Goal: Transaction & Acquisition: Obtain resource

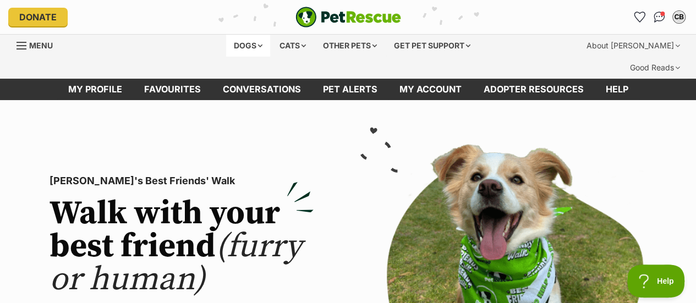
click at [236, 44] on div "Dogs" at bounding box center [248, 46] width 44 height 22
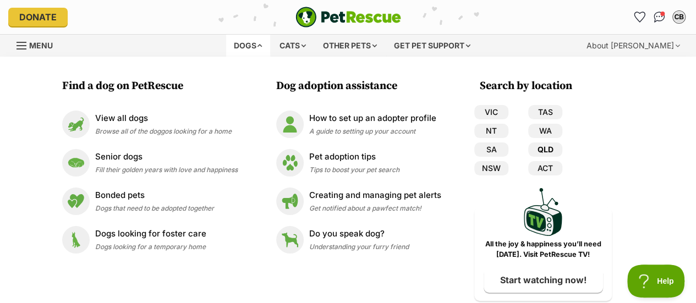
click at [548, 146] on link "QLD" at bounding box center [545, 150] width 34 height 14
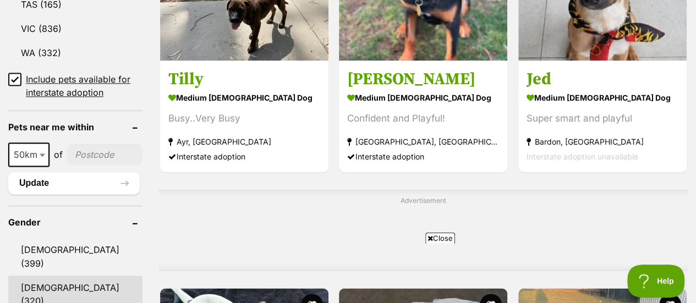
scroll to position [781, 0]
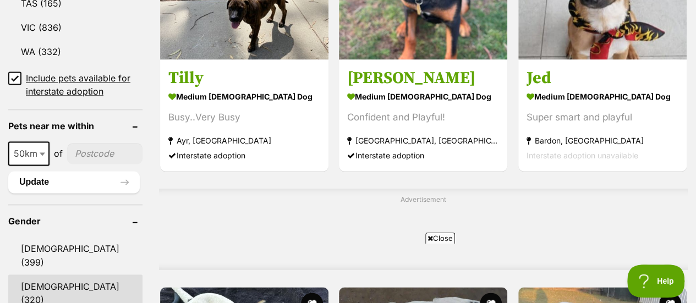
click at [50, 275] on link "Female (320)" at bounding box center [75, 293] width 134 height 36
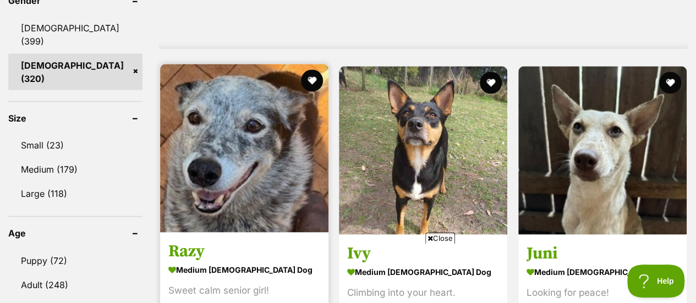
click at [219, 106] on img at bounding box center [244, 148] width 168 height 168
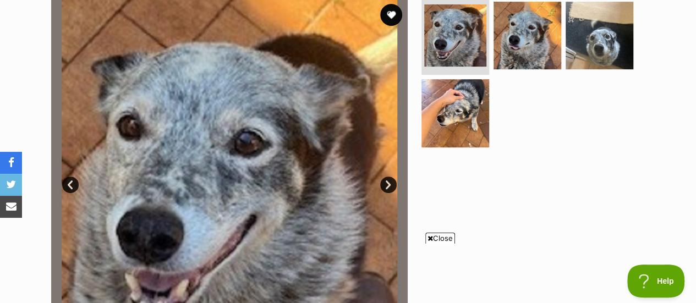
click at [389, 177] on link "Next" at bounding box center [388, 185] width 17 height 17
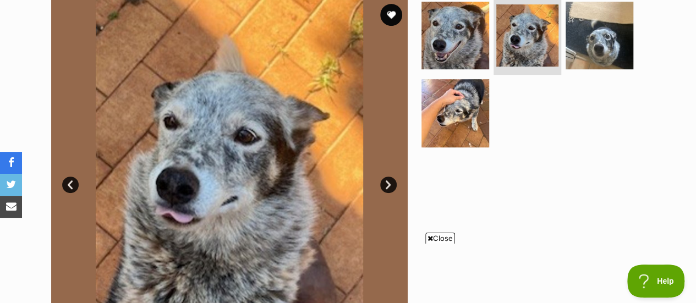
click at [389, 177] on link "Next" at bounding box center [388, 185] width 17 height 17
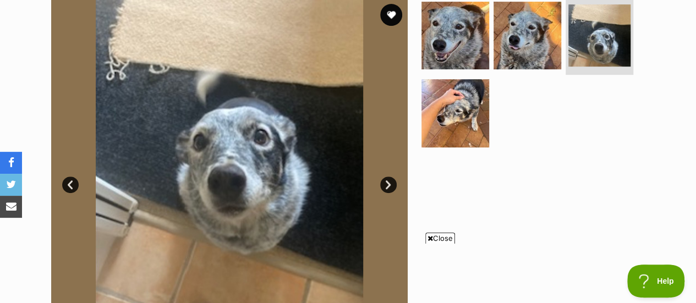
click at [389, 177] on link "Next" at bounding box center [388, 185] width 17 height 17
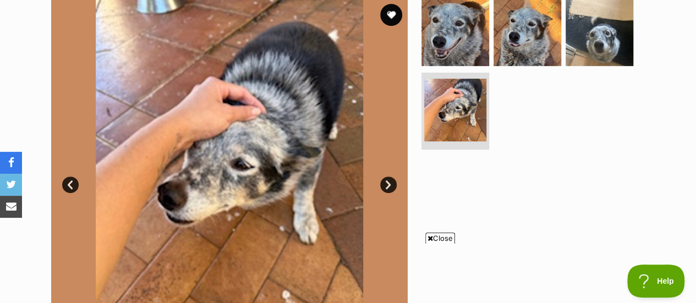
click at [389, 177] on link "Next" at bounding box center [388, 185] width 17 height 17
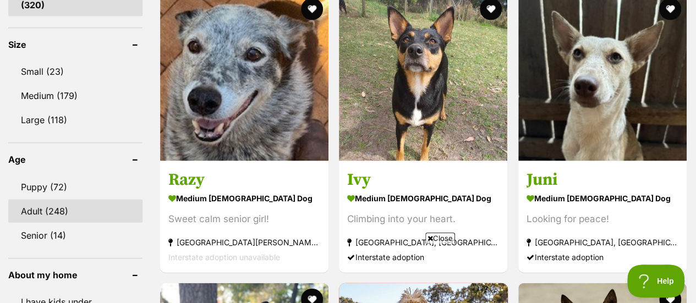
click at [47, 200] on link "Adult (248)" at bounding box center [75, 211] width 134 height 23
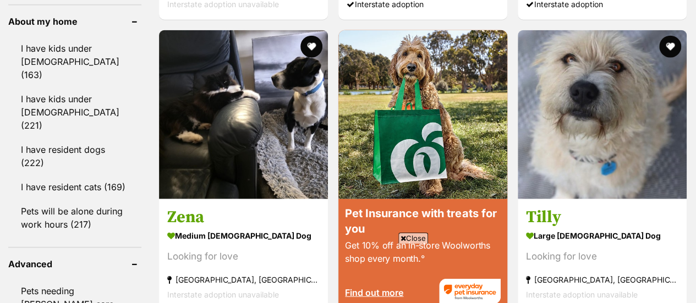
scroll to position [1354, 0]
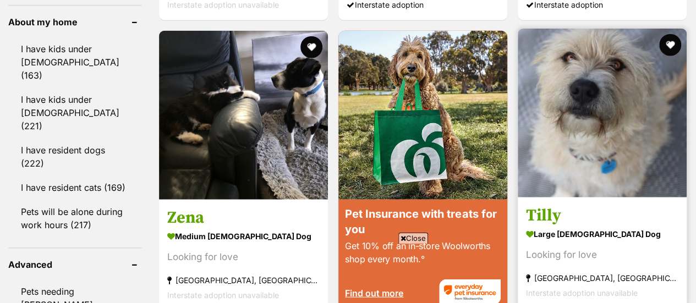
click at [595, 97] on img at bounding box center [602, 113] width 169 height 169
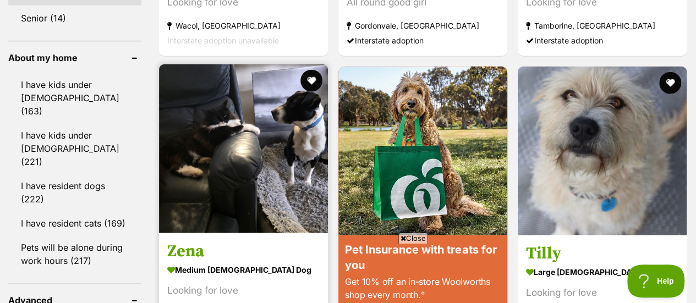
click at [217, 134] on img at bounding box center [243, 148] width 169 height 169
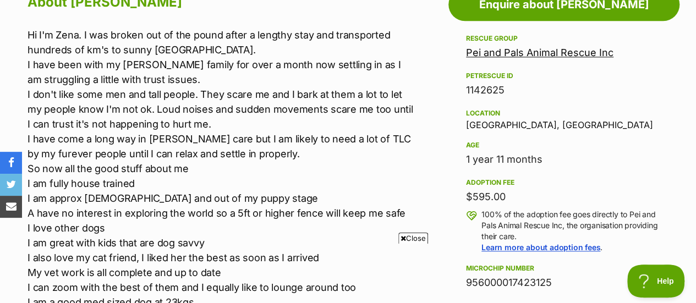
scroll to position [655, 0]
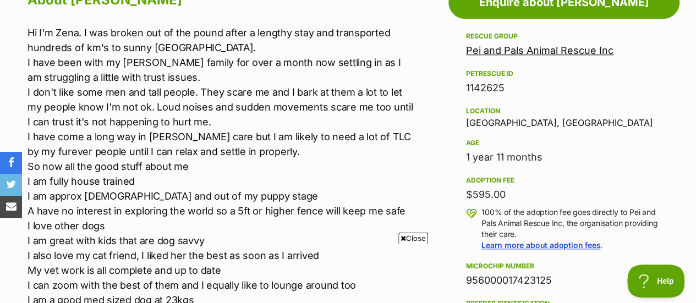
click at [217, 134] on p "Hi I'm Zena. I was broken out of the pound after a lengthy stay and transported…" at bounding box center [221, 210] width 387 height 371
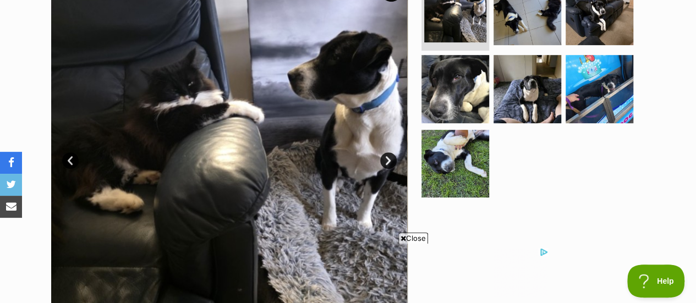
scroll to position [276, 0]
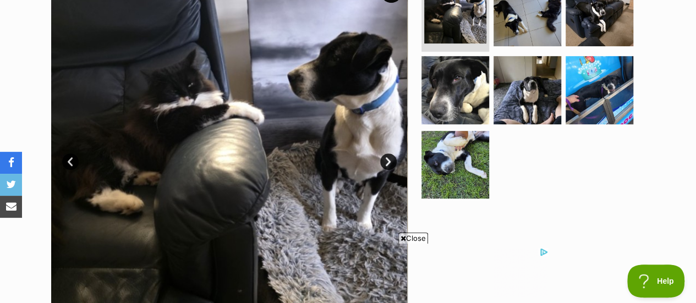
click at [386, 154] on link "Next" at bounding box center [388, 162] width 17 height 17
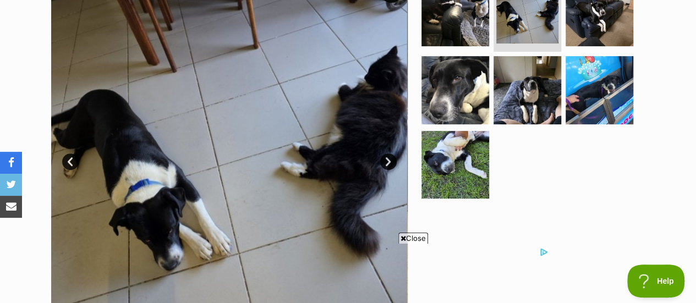
click at [386, 154] on link "Next" at bounding box center [388, 162] width 17 height 17
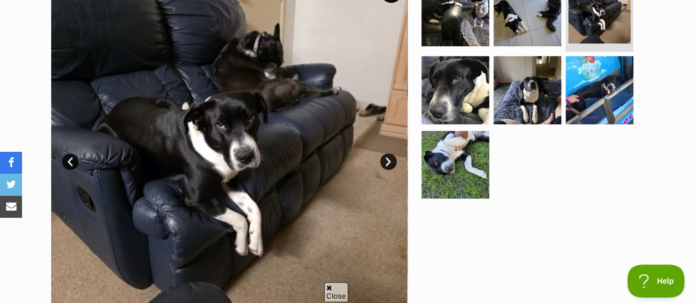
click at [386, 154] on link "Next" at bounding box center [388, 162] width 17 height 17
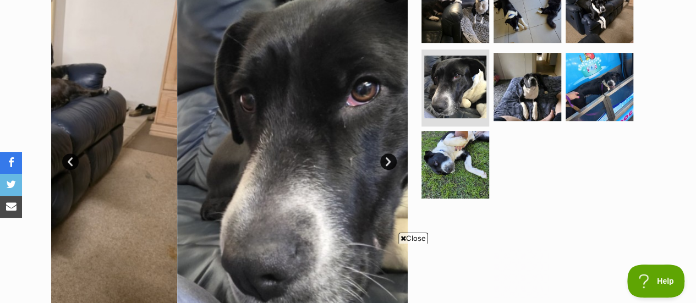
scroll to position [0, 0]
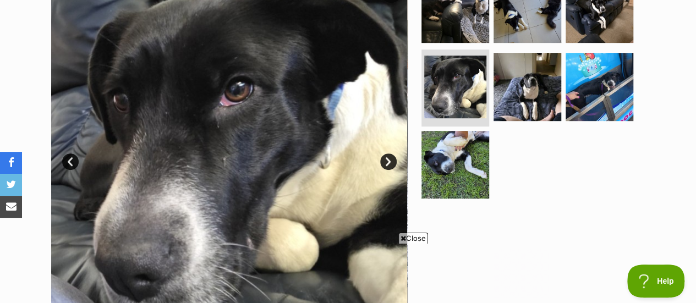
click at [386, 154] on link "Next" at bounding box center [388, 162] width 17 height 17
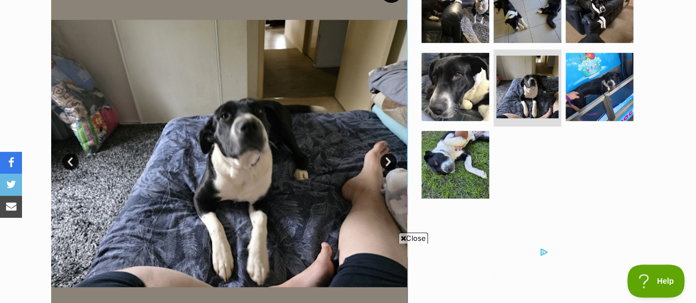
click at [386, 154] on link "Next" at bounding box center [388, 162] width 17 height 17
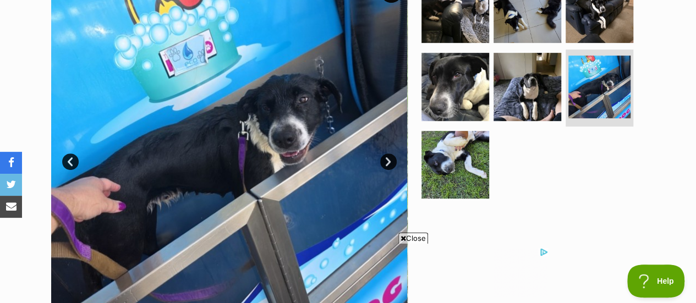
click at [386, 154] on link "Next" at bounding box center [388, 162] width 17 height 17
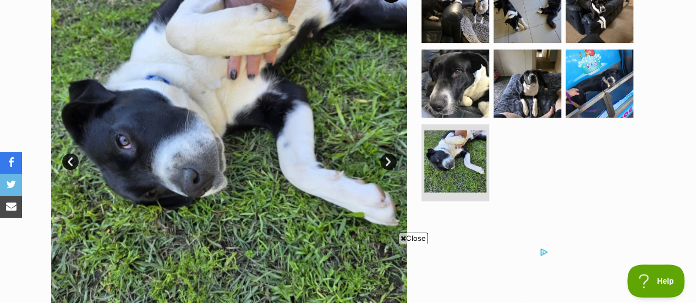
click at [386, 154] on link "Next" at bounding box center [388, 162] width 17 height 17
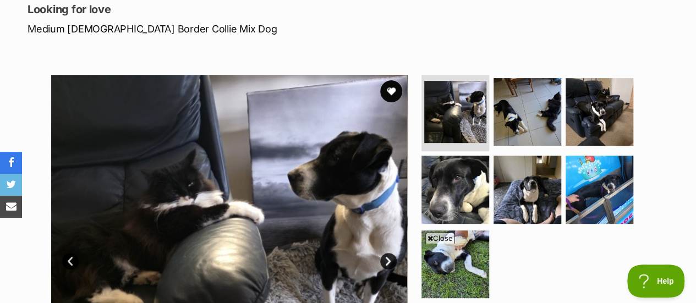
scroll to position [176, 0]
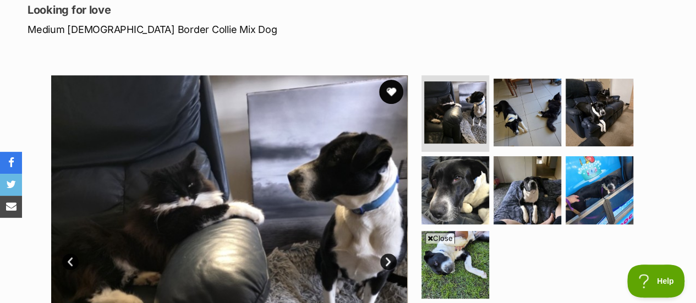
click at [392, 80] on button "favourite" at bounding box center [391, 92] width 24 height 24
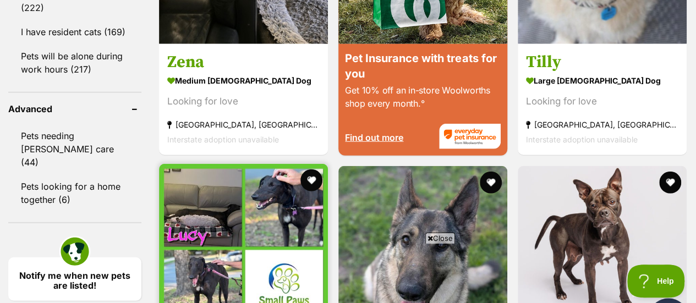
scroll to position [1509, 0]
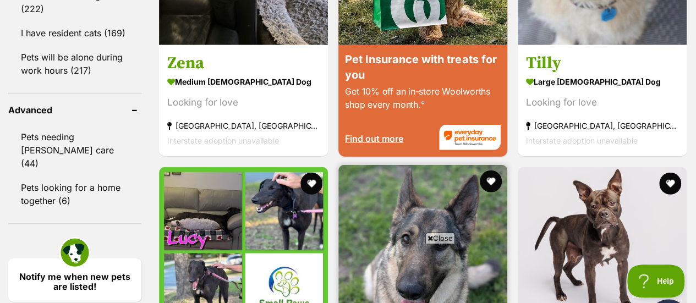
click at [446, 165] on img at bounding box center [422, 249] width 169 height 169
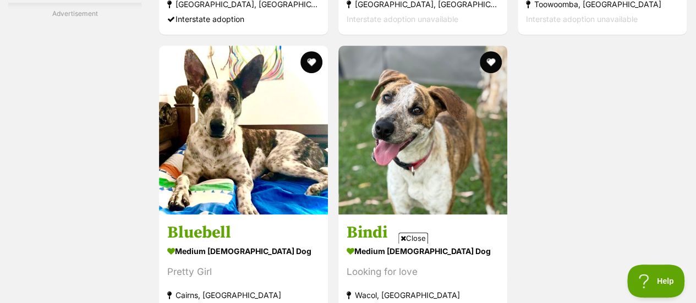
scroll to position [2318, 0]
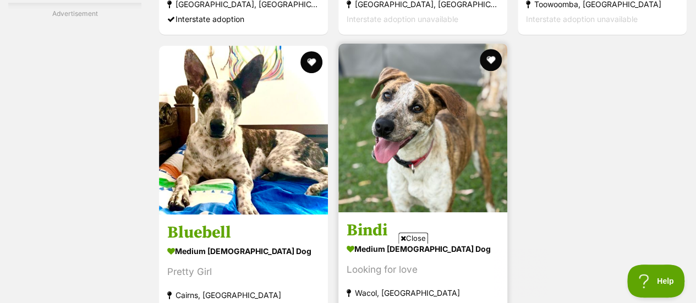
click at [446, 124] on img at bounding box center [422, 127] width 169 height 169
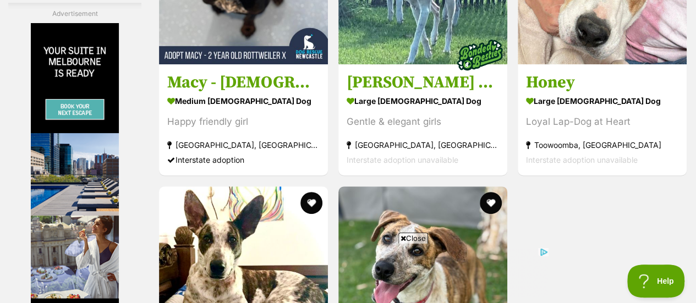
click at [413, 237] on span "Close" at bounding box center [413, 238] width 30 height 11
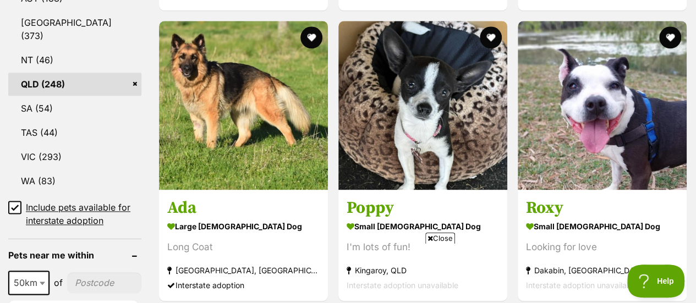
scroll to position [676, 0]
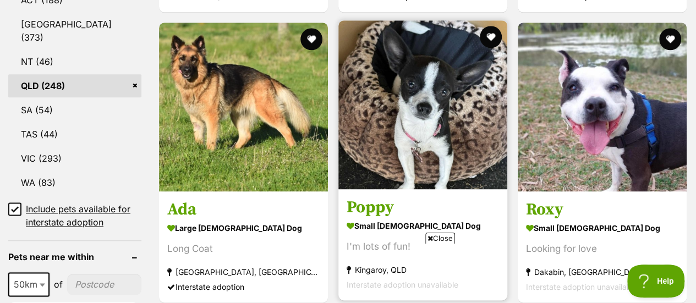
click at [441, 118] on img at bounding box center [422, 104] width 169 height 169
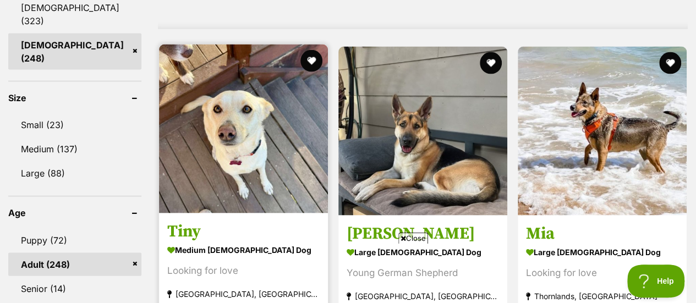
scroll to position [1044, 0]
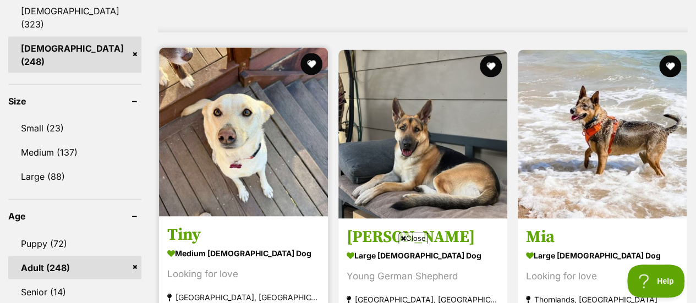
click at [225, 138] on img at bounding box center [243, 132] width 169 height 169
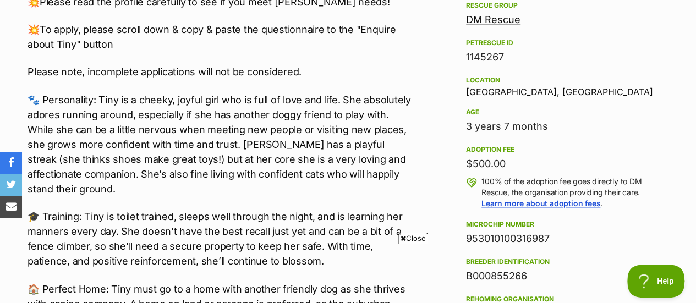
scroll to position [686, 0]
click at [225, 138] on p "🐾 Personality: Tiny is a cheeky, joyful girl who is full of love and life. She …" at bounding box center [221, 144] width 387 height 104
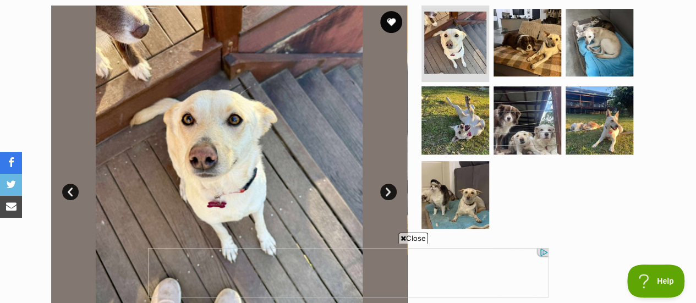
scroll to position [245, 0]
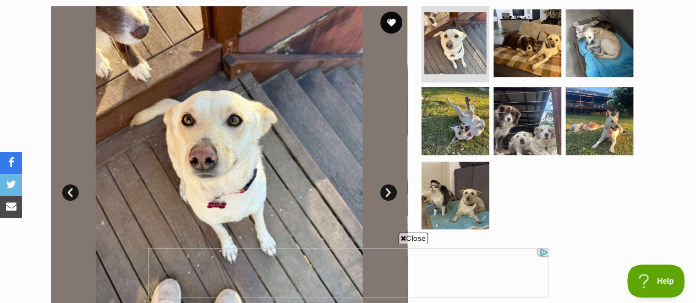
click at [385, 184] on link "Next" at bounding box center [388, 192] width 17 height 17
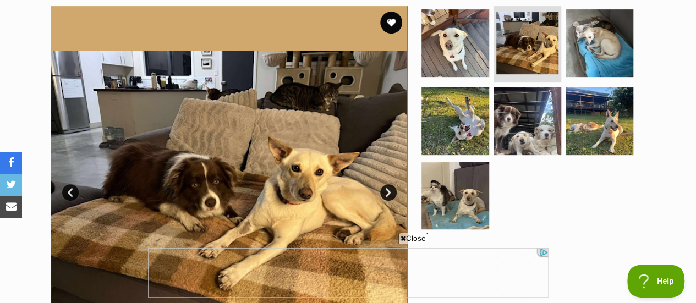
click at [385, 184] on link "Next" at bounding box center [388, 192] width 17 height 17
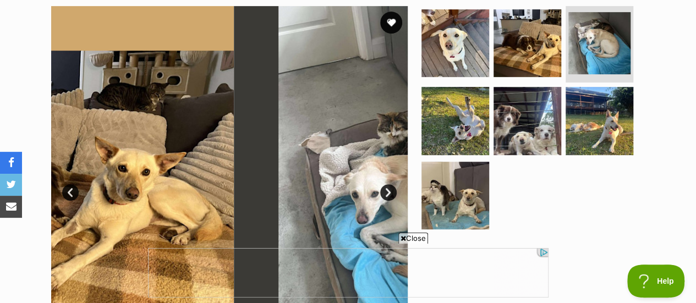
scroll to position [0, 0]
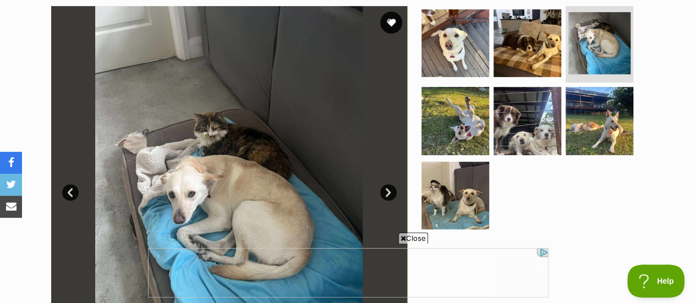
click at [385, 184] on link "Next" at bounding box center [388, 192] width 17 height 17
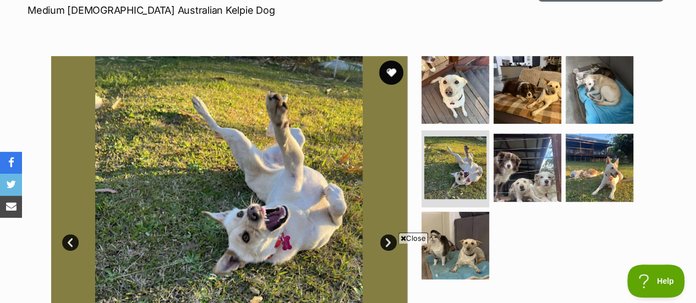
click at [390, 61] on button "favourite" at bounding box center [391, 73] width 24 height 24
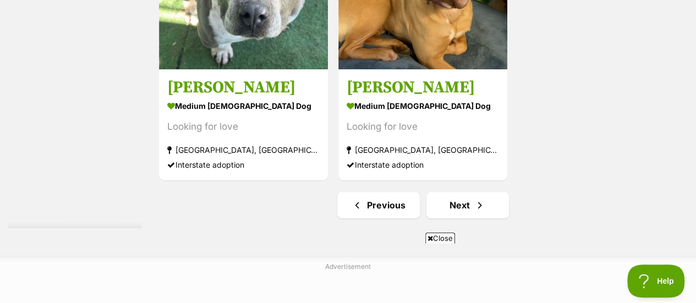
scroll to position [2563, 0]
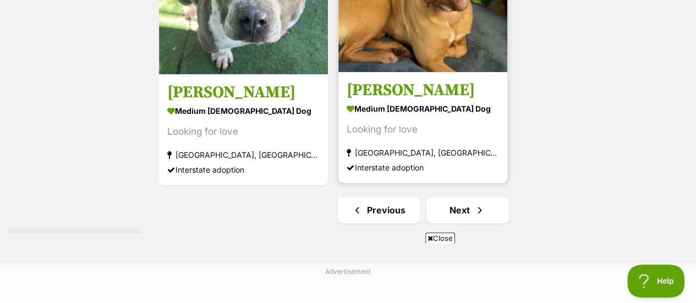
click at [402, 122] on section "medium female Dog Looking for love Brisbane, QLD Interstate adoption" at bounding box center [423, 138] width 152 height 74
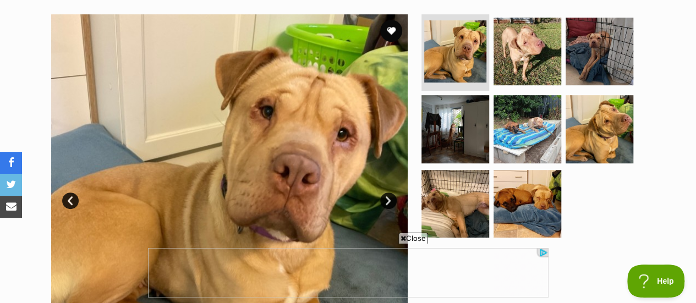
click at [390, 193] on link "Next" at bounding box center [388, 201] width 17 height 17
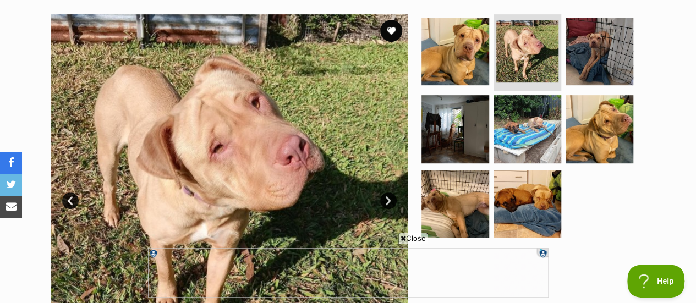
click at [390, 193] on link "Next" at bounding box center [388, 201] width 17 height 17
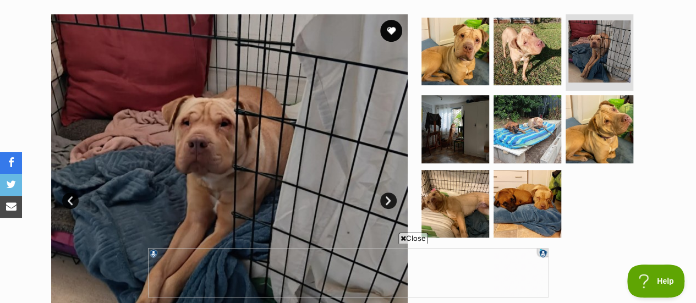
click at [390, 193] on link "Next" at bounding box center [388, 201] width 17 height 17
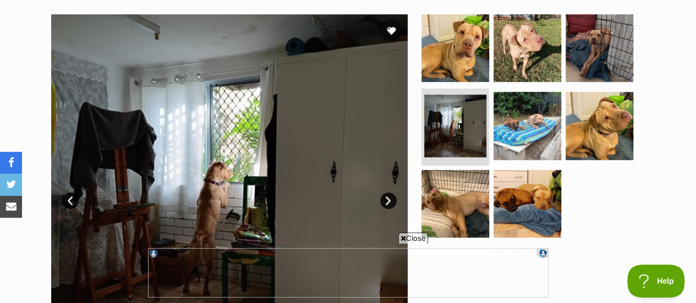
click at [390, 193] on link "Next" at bounding box center [388, 201] width 17 height 17
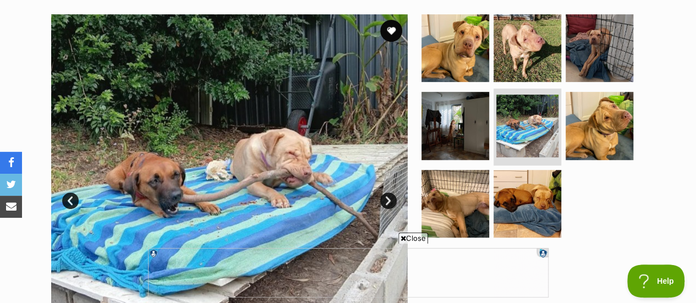
click at [390, 193] on link "Next" at bounding box center [388, 201] width 17 height 17
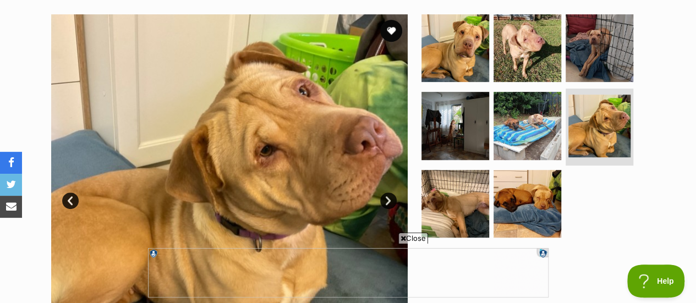
click at [390, 193] on link "Next" at bounding box center [388, 201] width 17 height 17
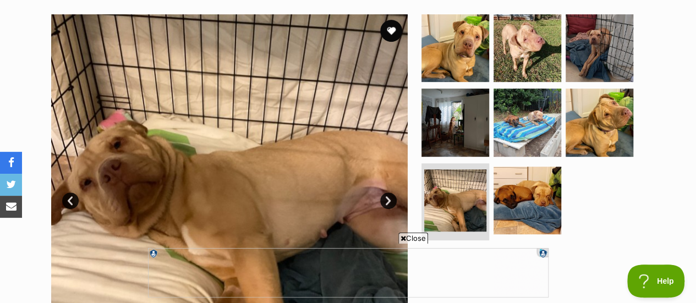
click at [390, 193] on link "Next" at bounding box center [388, 201] width 17 height 17
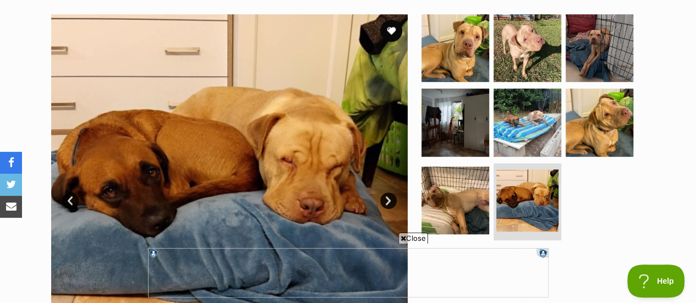
click at [390, 193] on link "Next" at bounding box center [388, 201] width 17 height 17
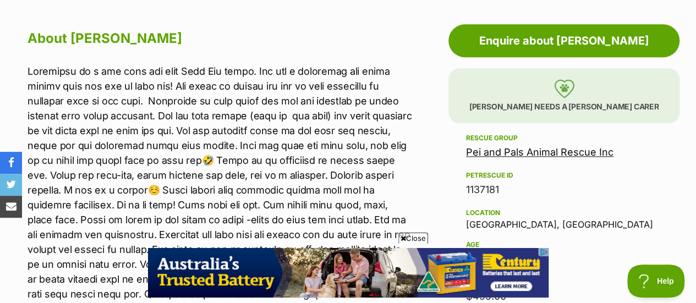
click at [390, 178] on p at bounding box center [221, 197] width 387 height 267
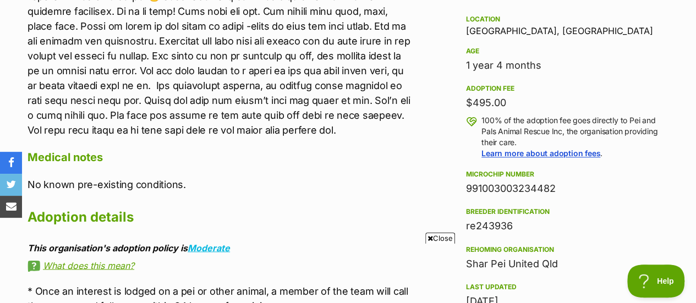
scroll to position [811, 0]
click at [390, 178] on div "About Sharlotte Medical notes No known pre-existing conditions. Adoption detail…" at bounding box center [221, 124] width 387 height 584
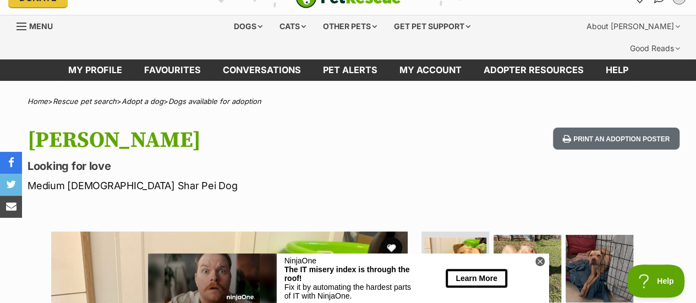
scroll to position [0, 0]
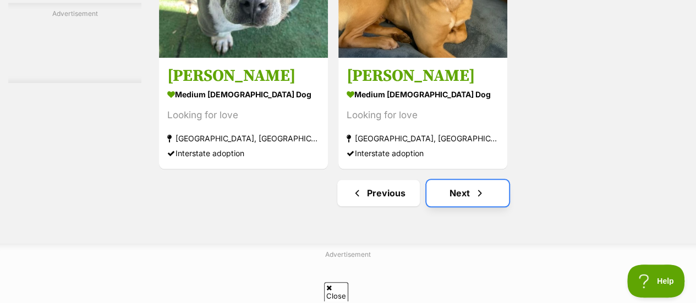
click at [458, 180] on link "Next" at bounding box center [467, 193] width 83 height 26
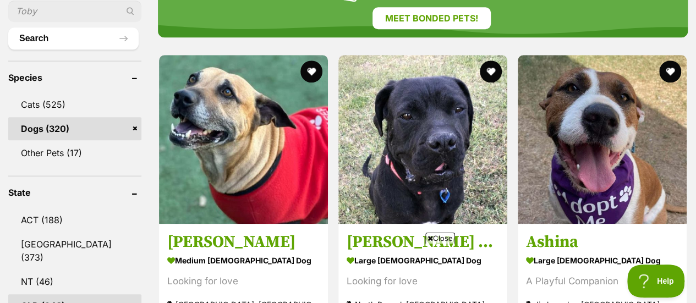
scroll to position [453, 0]
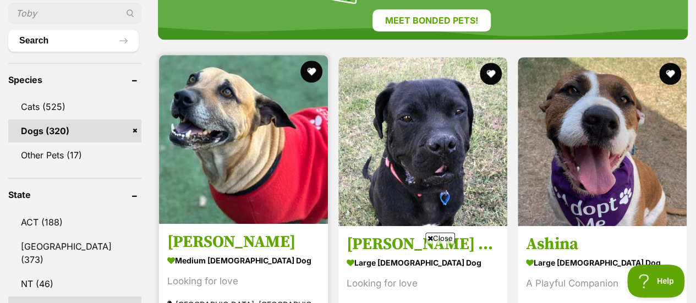
click at [223, 162] on img at bounding box center [243, 139] width 169 height 169
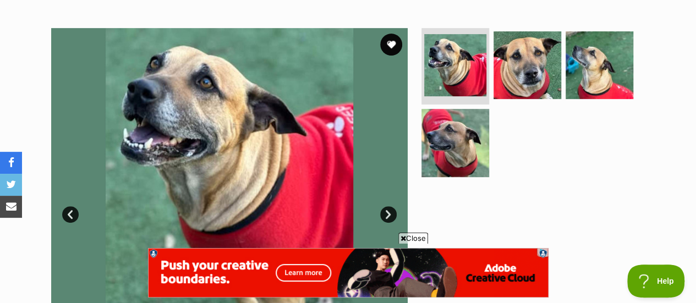
scroll to position [223, 0]
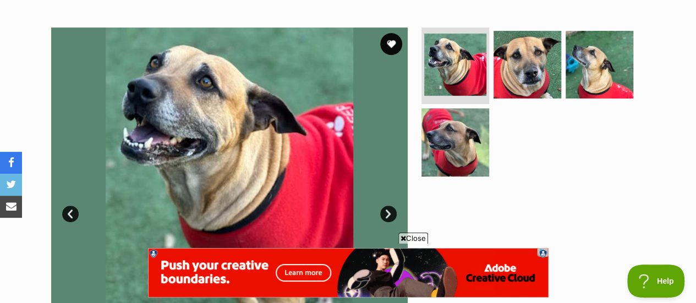
click at [387, 206] on link "Next" at bounding box center [388, 214] width 17 height 17
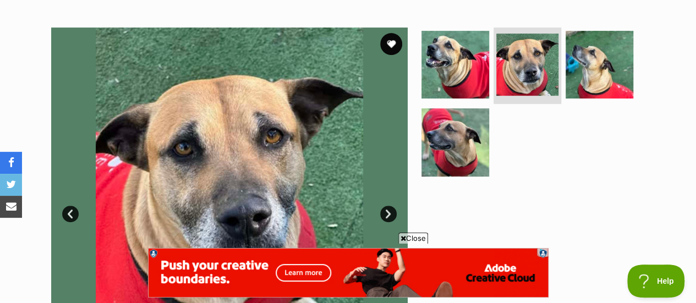
click at [387, 206] on link "Next" at bounding box center [388, 214] width 17 height 17
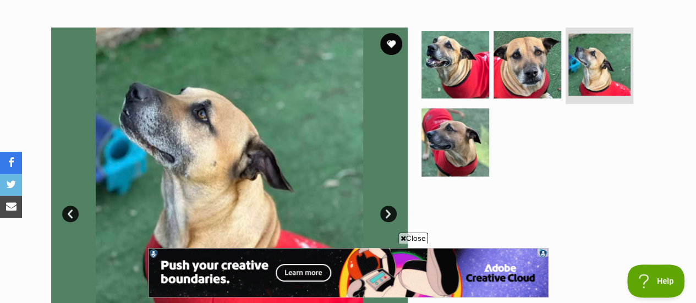
click at [387, 206] on link "Next" at bounding box center [388, 214] width 17 height 17
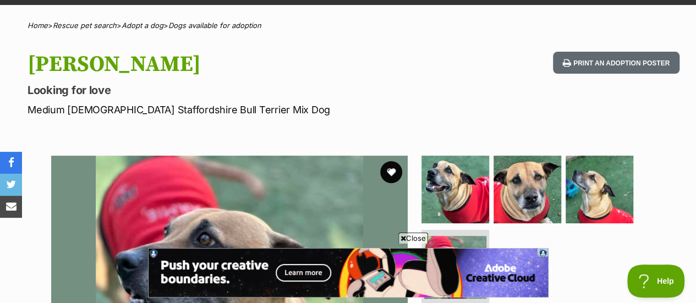
scroll to position [95, 0]
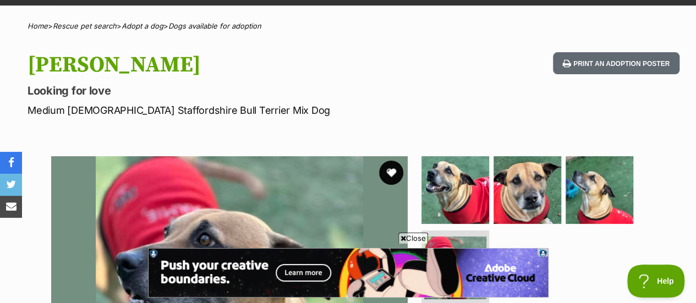
click at [390, 161] on button "favourite" at bounding box center [391, 173] width 24 height 24
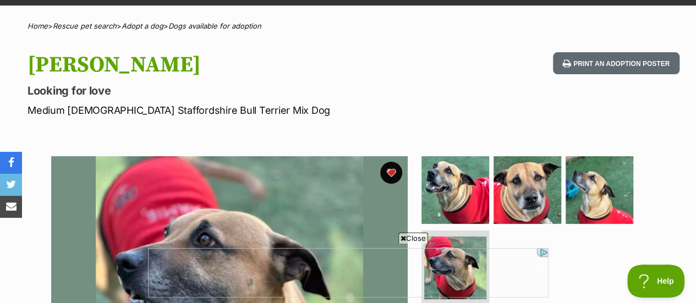
scroll to position [0, 0]
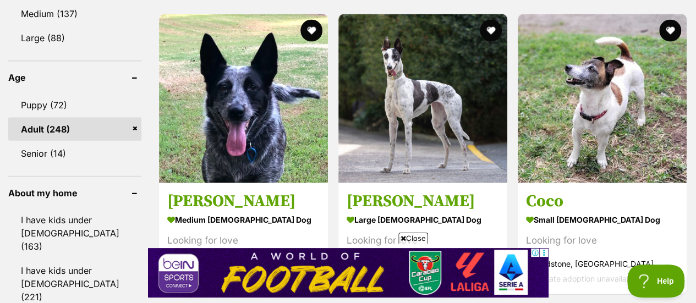
scroll to position [1185, 0]
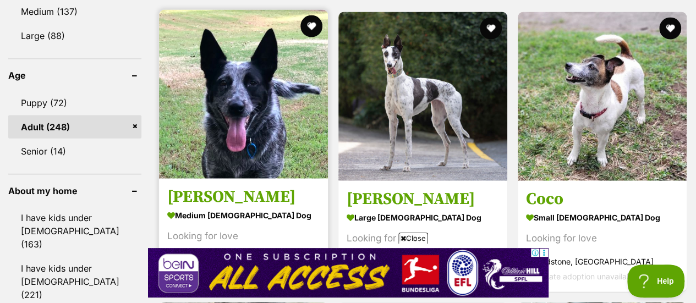
click at [222, 118] on img at bounding box center [243, 94] width 169 height 169
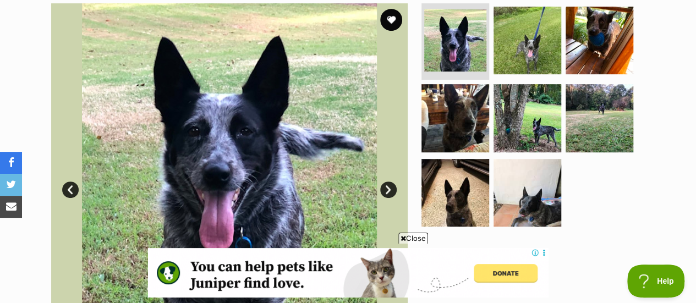
click at [385, 182] on link "Next" at bounding box center [388, 190] width 17 height 17
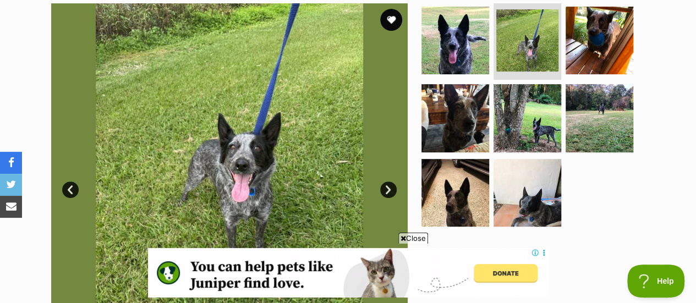
click at [385, 182] on link "Next" at bounding box center [388, 190] width 17 height 17
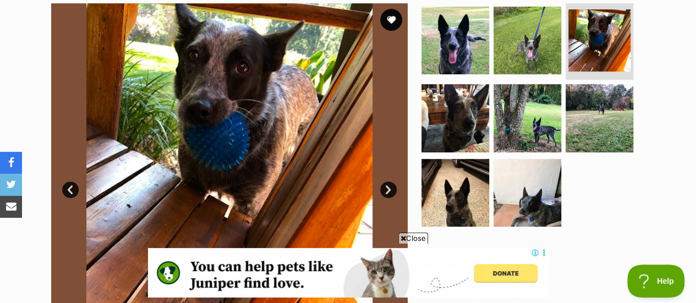
click at [385, 182] on link "Next" at bounding box center [388, 190] width 17 height 17
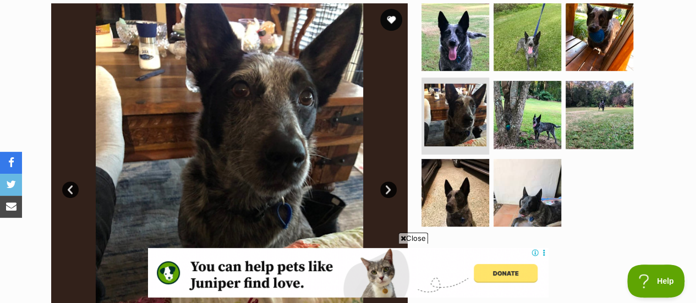
click at [385, 182] on link "Next" at bounding box center [388, 190] width 17 height 17
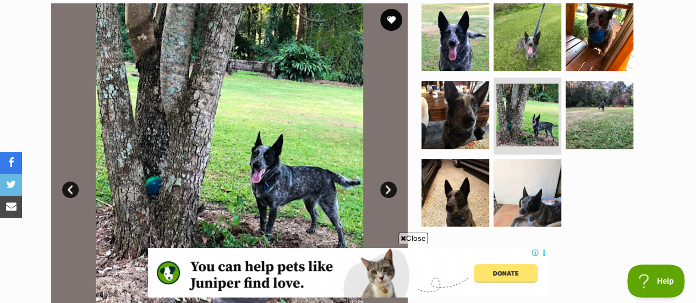
click at [385, 182] on link "Next" at bounding box center [388, 190] width 17 height 17
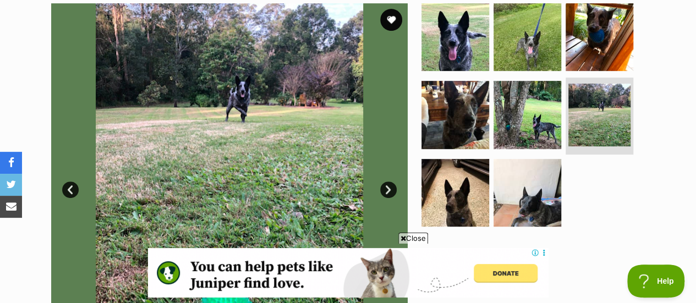
click at [385, 182] on link "Next" at bounding box center [388, 190] width 17 height 17
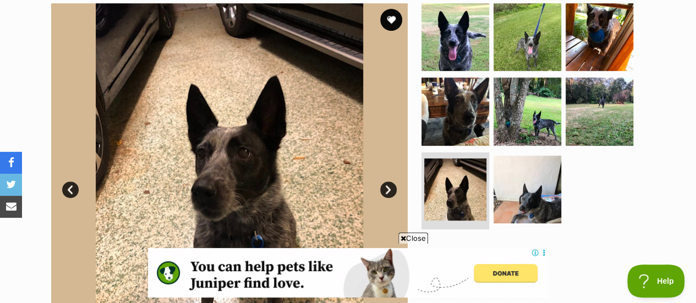
click at [385, 182] on link "Next" at bounding box center [388, 190] width 17 height 17
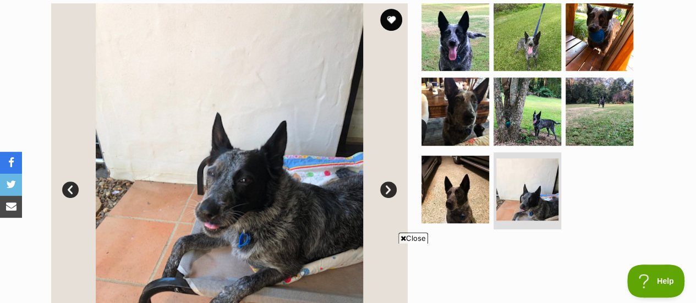
click at [385, 182] on link "Next" at bounding box center [388, 190] width 17 height 17
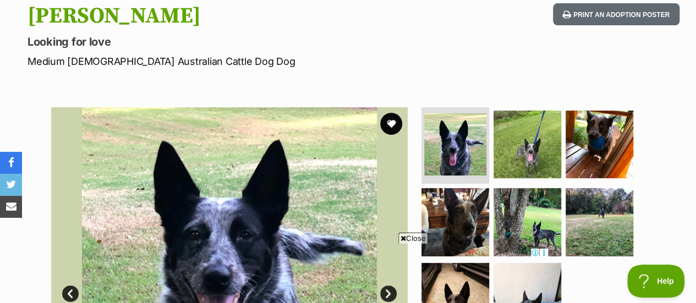
scroll to position [142, 0]
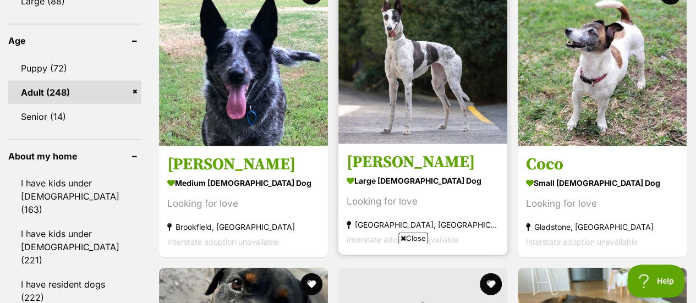
scroll to position [1218, 0]
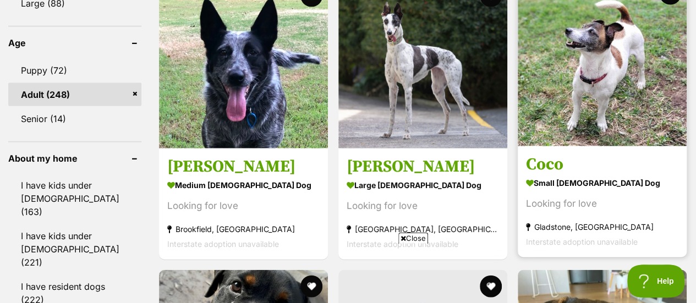
click at [604, 57] on img at bounding box center [602, 61] width 169 height 169
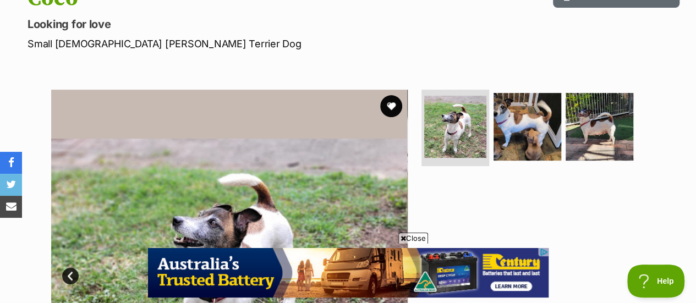
scroll to position [157, 0]
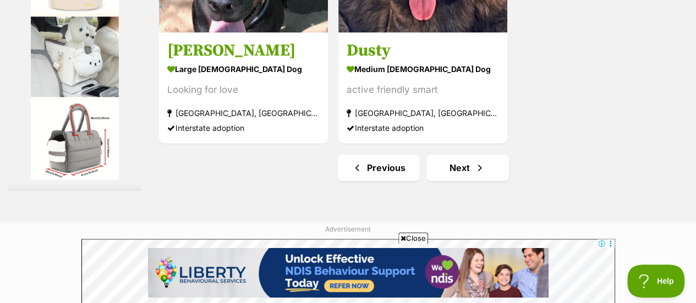
scroll to position [2710, 0]
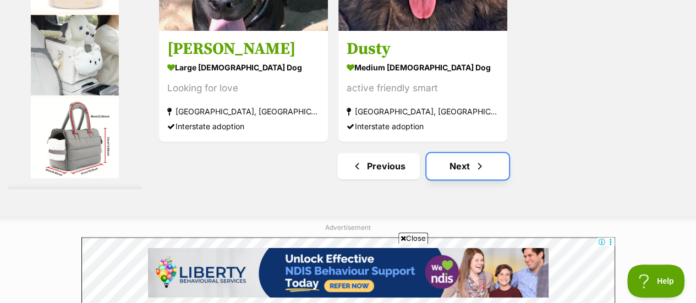
click at [456, 153] on link "Next" at bounding box center [467, 166] width 83 height 26
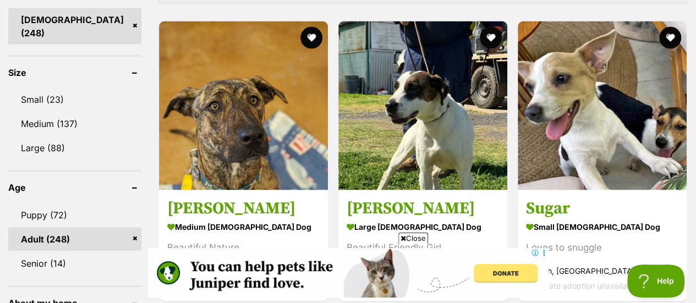
scroll to position [1073, 0]
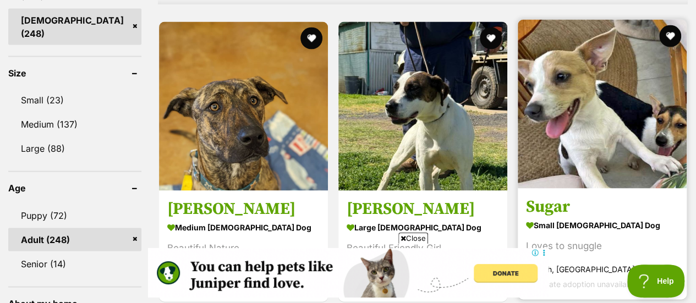
click at [595, 90] on img at bounding box center [602, 104] width 169 height 169
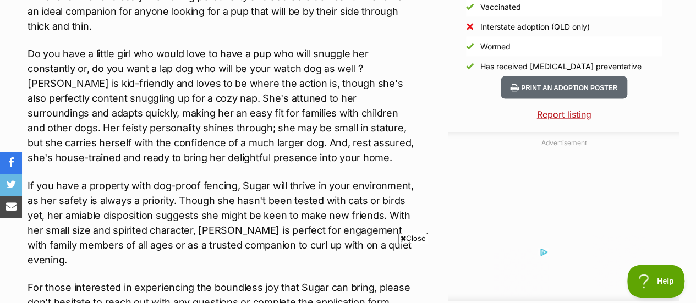
click at [595, 108] on link "Report listing" at bounding box center [563, 114] width 231 height 13
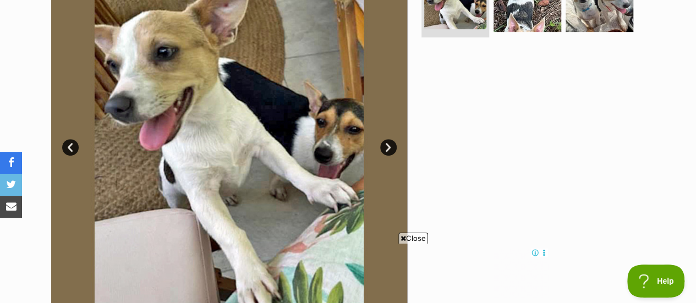
scroll to position [276, 0]
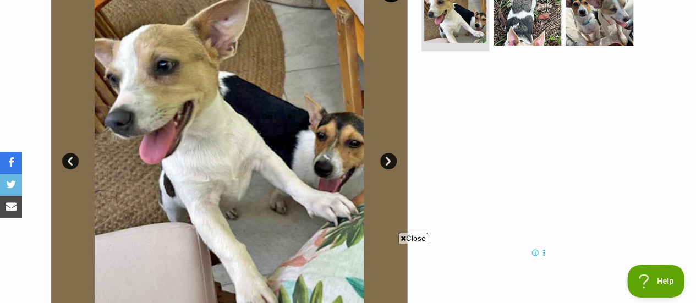
click at [389, 153] on link "Next" at bounding box center [388, 161] width 17 height 17
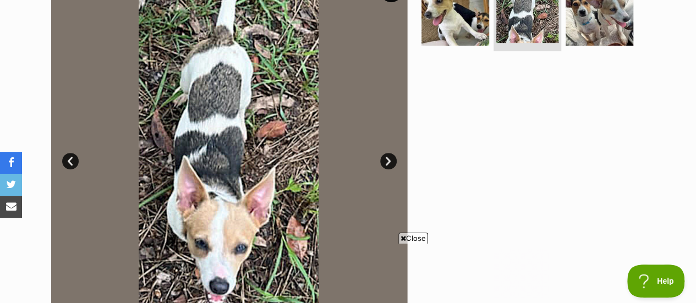
scroll to position [0, 0]
click at [389, 153] on link "Next" at bounding box center [388, 161] width 17 height 17
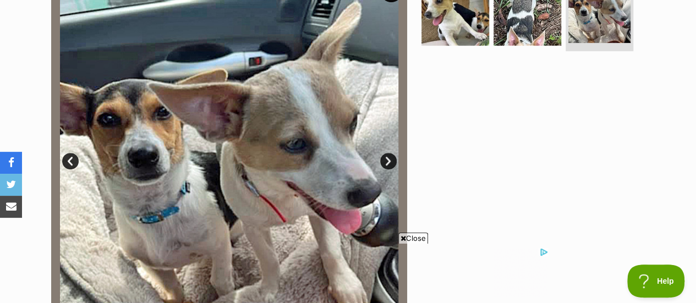
click at [389, 153] on link "Next" at bounding box center [388, 161] width 17 height 17
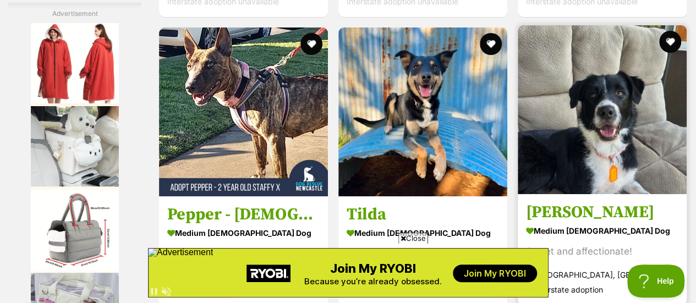
click at [611, 78] on img at bounding box center [602, 109] width 169 height 169
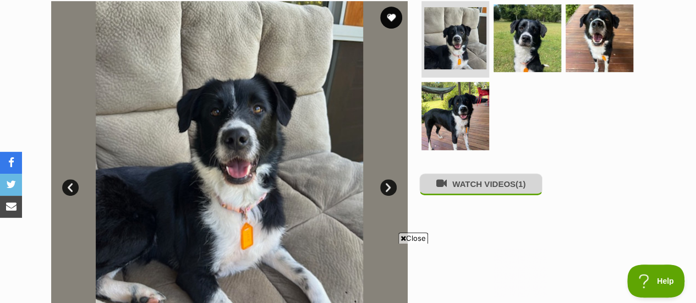
click at [467, 173] on button "WATCH VIDEOS (1)" at bounding box center [480, 183] width 123 height 21
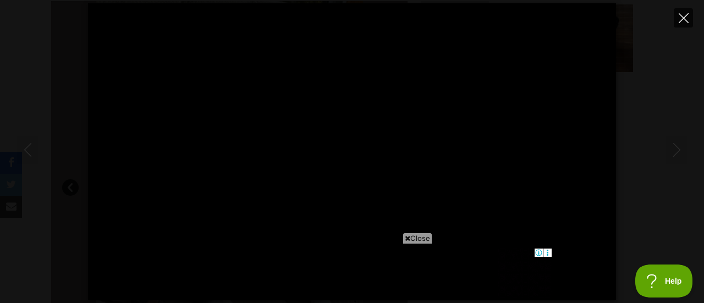
click at [685, 13] on icon "Close" at bounding box center [684, 18] width 10 height 10
type input "84.67"
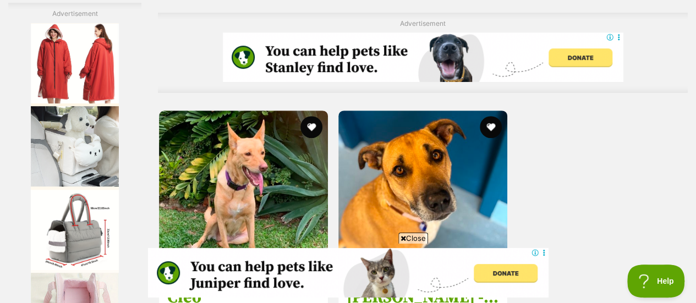
scroll to position [2359, 0]
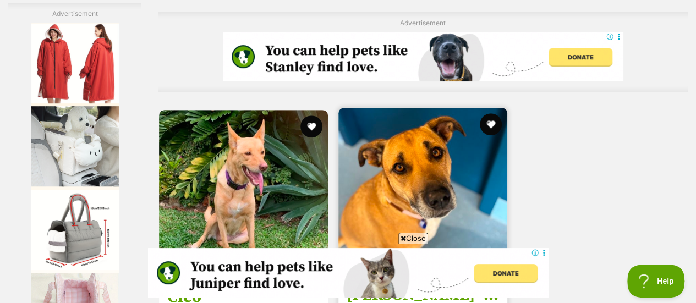
click at [463, 108] on img at bounding box center [422, 192] width 169 height 169
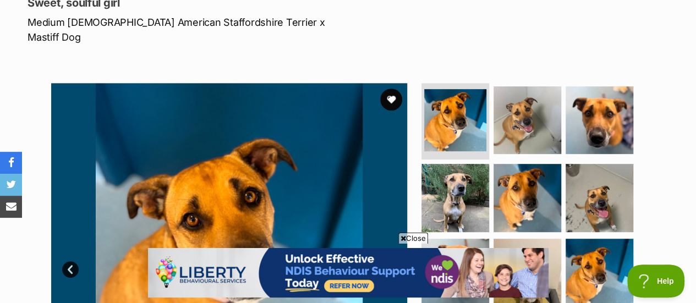
scroll to position [232, 0]
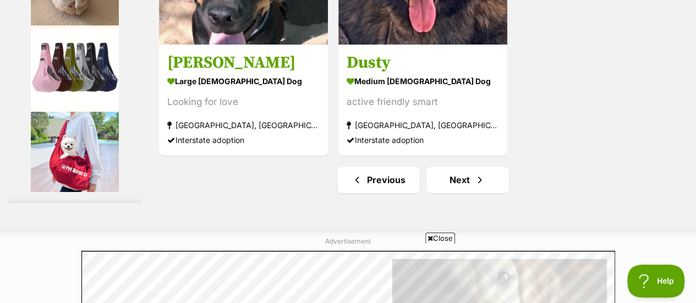
scroll to position [2696, 0]
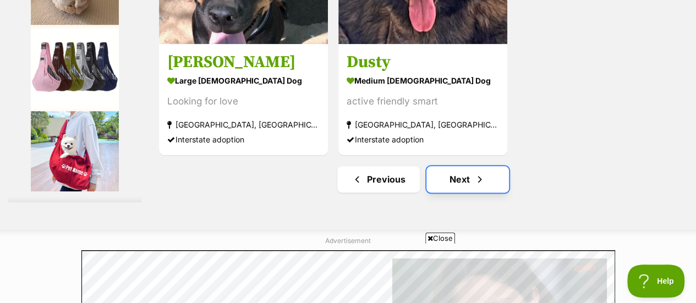
click at [461, 166] on link "Next" at bounding box center [467, 179] width 83 height 26
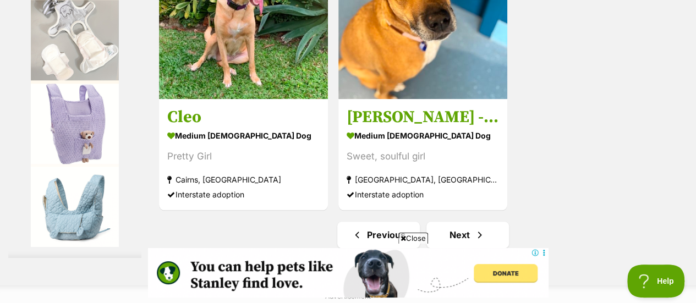
scroll to position [2539, 0]
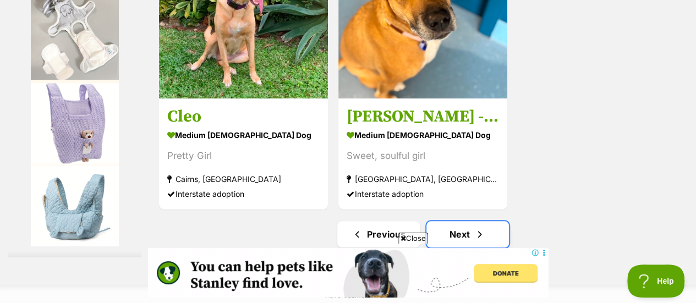
click at [451, 221] on link "Next" at bounding box center [467, 234] width 83 height 26
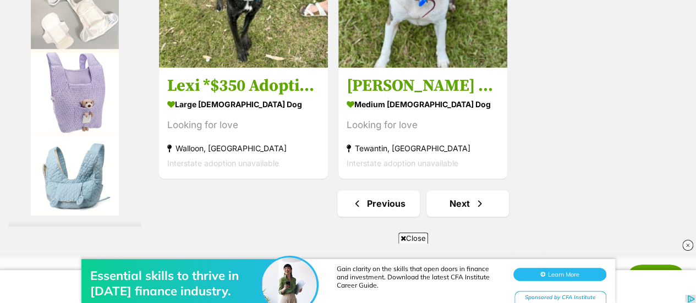
scroll to position [2570, 0]
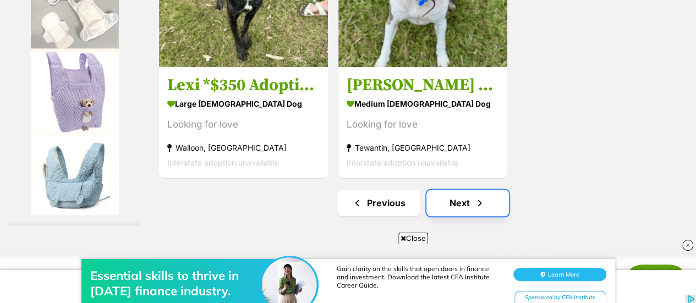
click at [457, 190] on link "Next" at bounding box center [467, 203] width 83 height 26
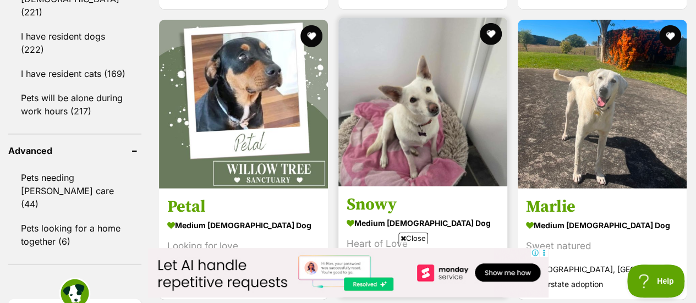
scroll to position [1469, 0]
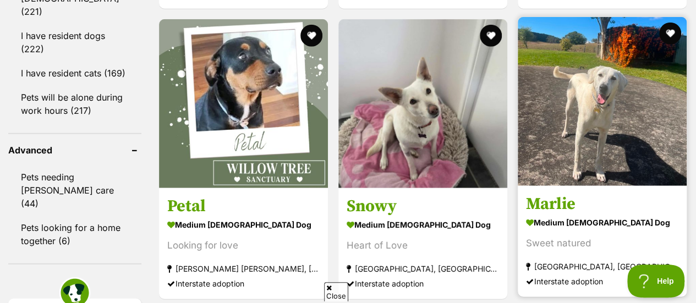
click at [603, 86] on img at bounding box center [602, 101] width 169 height 169
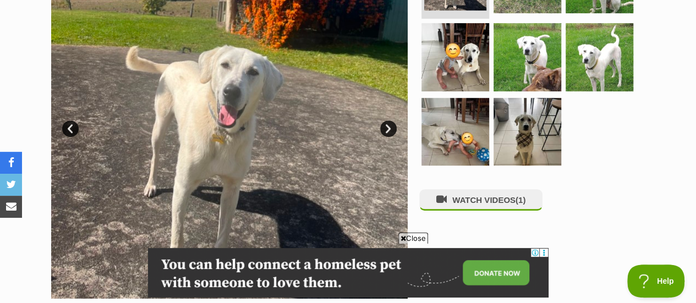
scroll to position [308, 0]
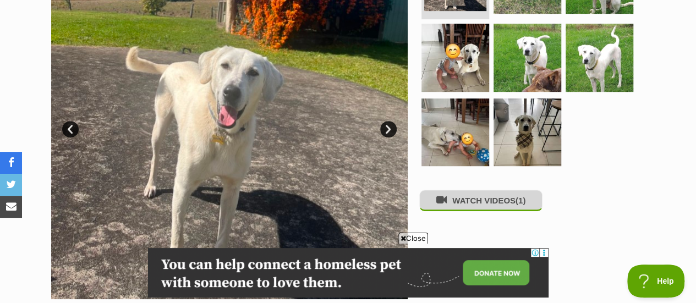
click at [476, 190] on button "WATCH VIDEOS (1)" at bounding box center [480, 200] width 123 height 21
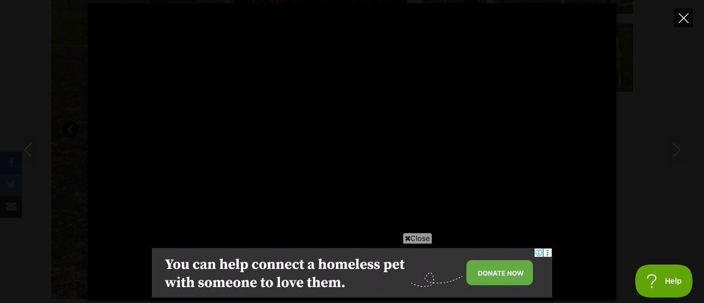
click at [682, 14] on icon "Close" at bounding box center [684, 18] width 10 height 10
type input "63.11"
